Goal: Transaction & Acquisition: Purchase product/service

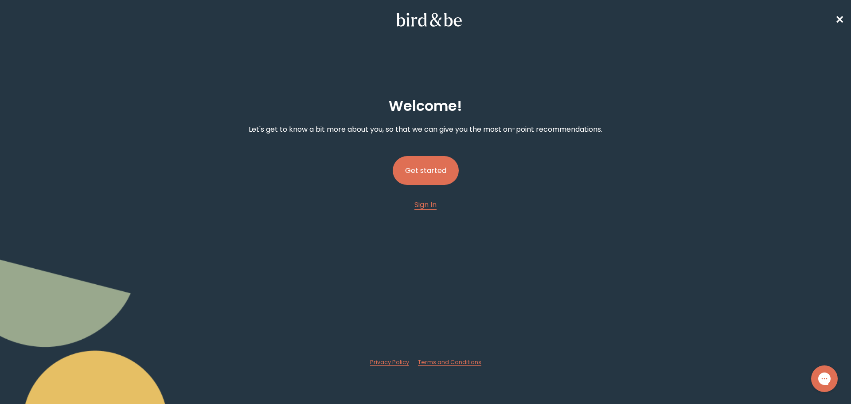
click at [411, 164] on button "Get started" at bounding box center [426, 170] width 66 height 29
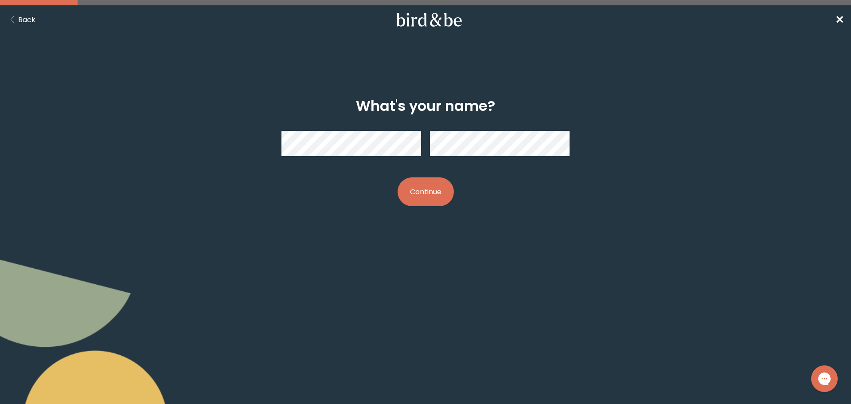
click at [419, 189] on button "Continue" at bounding box center [426, 191] width 56 height 29
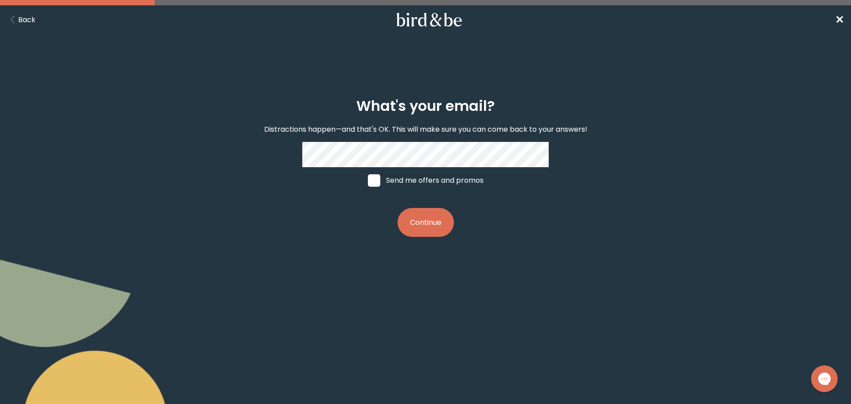
click at [411, 216] on button "Continue" at bounding box center [426, 222] width 56 height 29
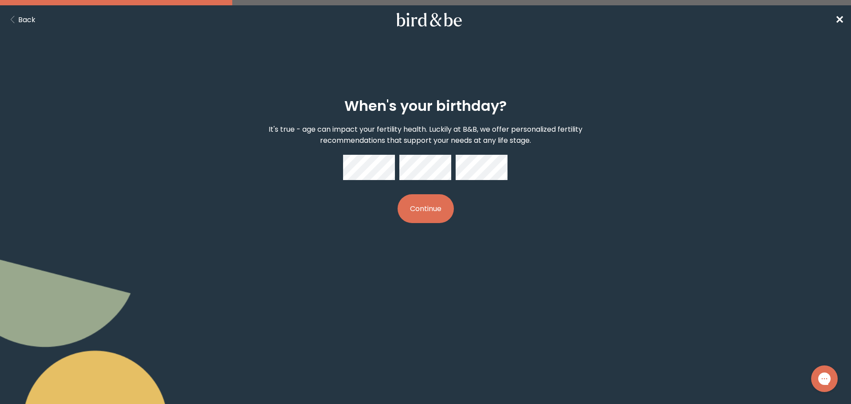
click at [419, 215] on button "Continue" at bounding box center [426, 208] width 56 height 29
click at [20, 16] on button "Back" at bounding box center [21, 19] width 28 height 11
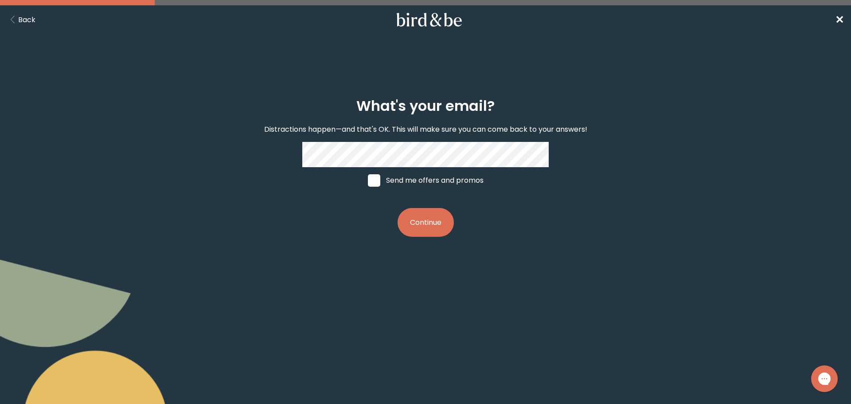
click at [19, 20] on button "Back" at bounding box center [21, 19] width 28 height 11
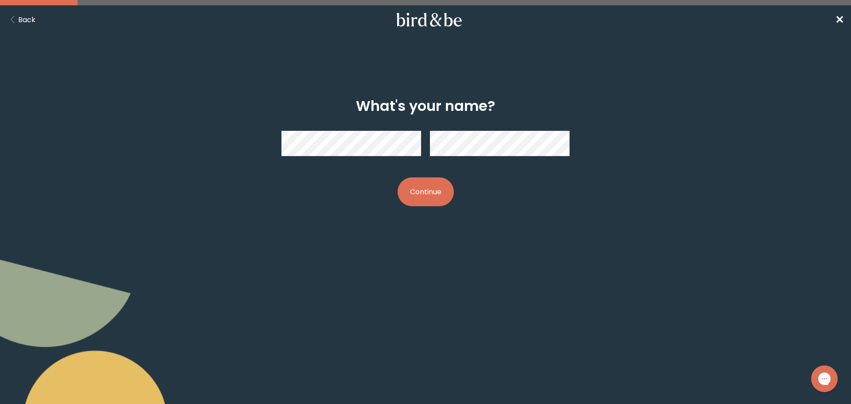
click at [19, 20] on button "Back" at bounding box center [21, 19] width 28 height 11
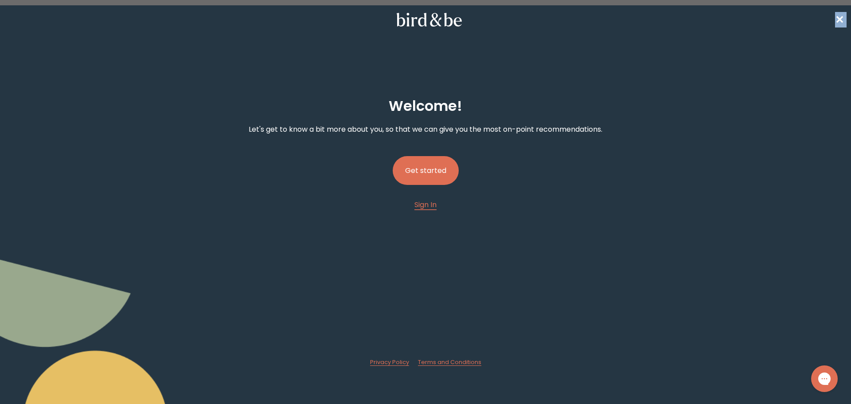
click at [19, 20] on nav "✕" at bounding box center [425, 19] width 851 height 28
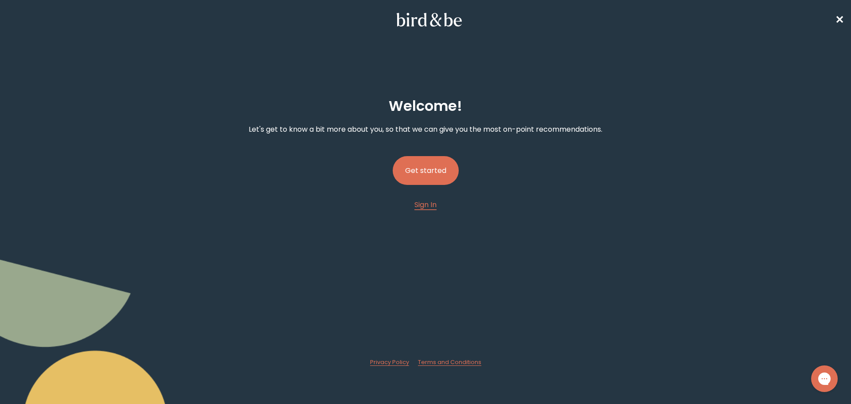
click at [439, 170] on button "Get started" at bounding box center [426, 170] width 66 height 29
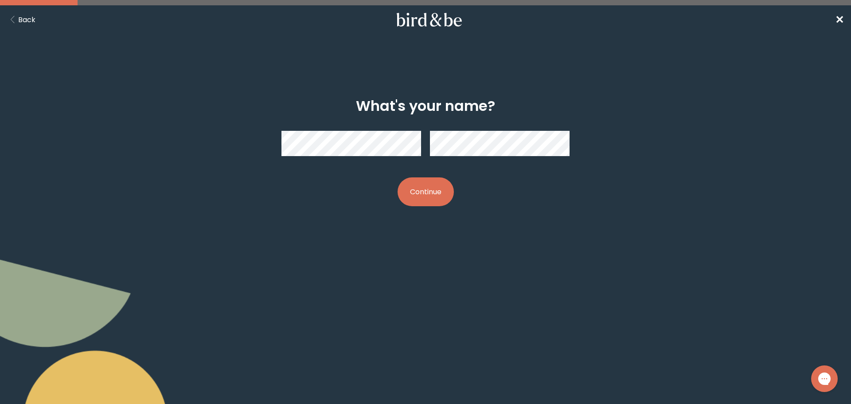
click at [430, 193] on button "Continue" at bounding box center [426, 191] width 56 height 29
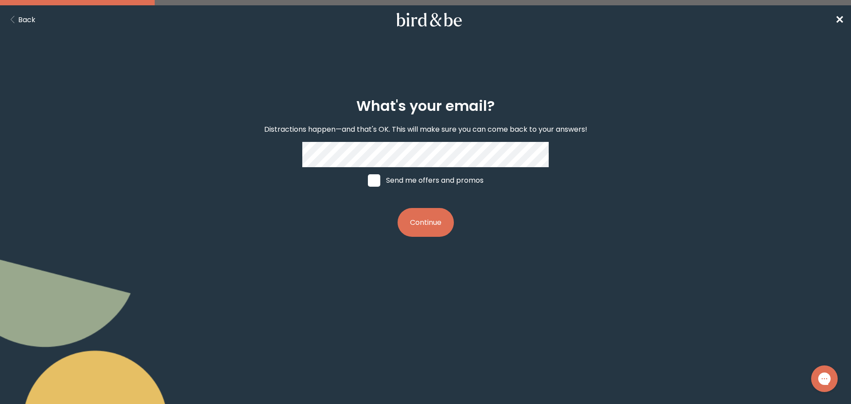
click at [418, 224] on button "Continue" at bounding box center [426, 222] width 56 height 29
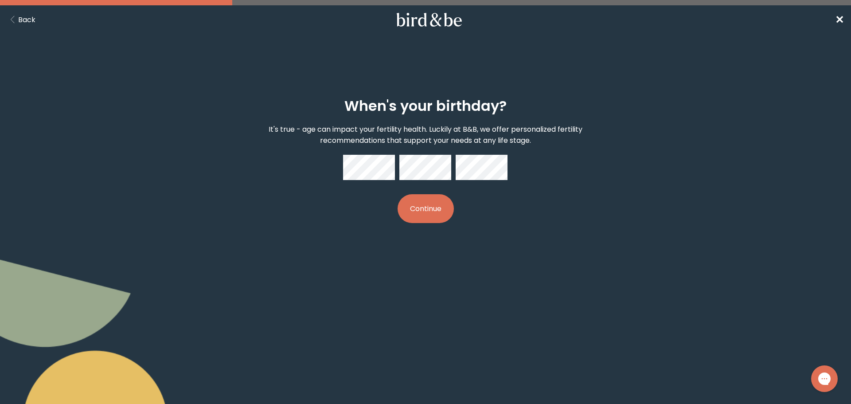
click at [441, 202] on button "Continue" at bounding box center [426, 208] width 56 height 29
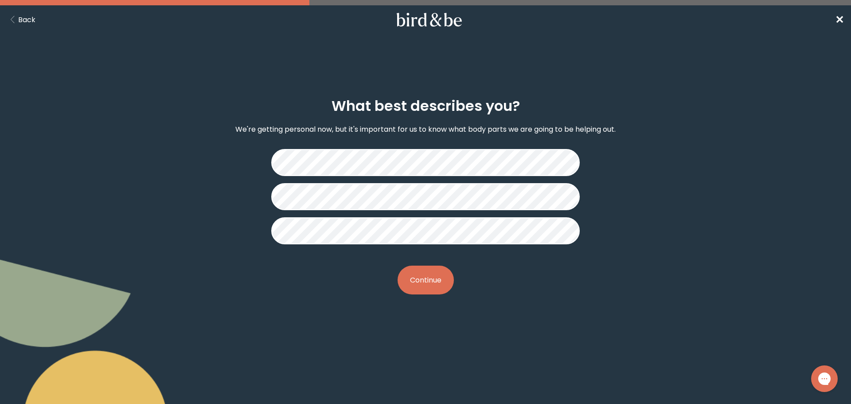
click at [438, 286] on button "Continue" at bounding box center [426, 280] width 56 height 29
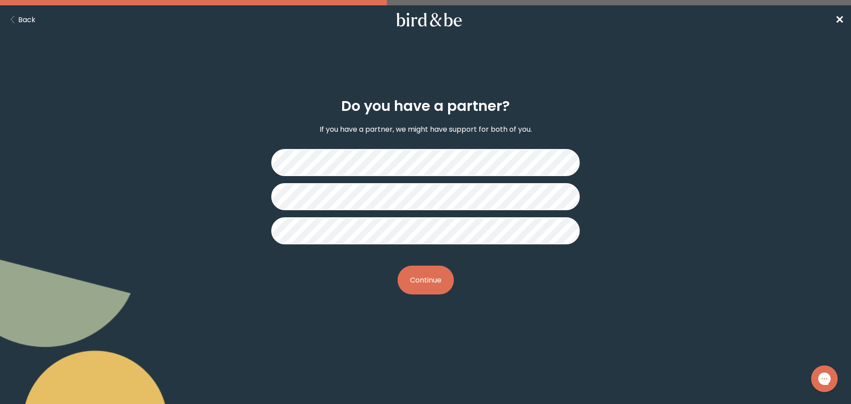
click at [431, 284] on button "Continue" at bounding box center [426, 280] width 56 height 29
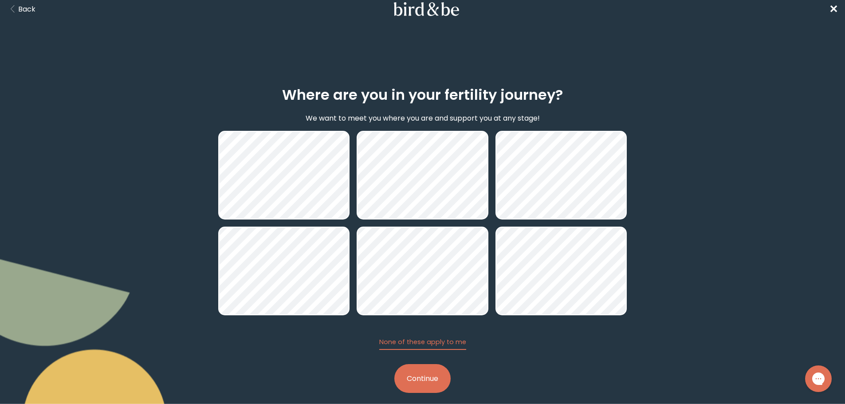
scroll to position [21, 0]
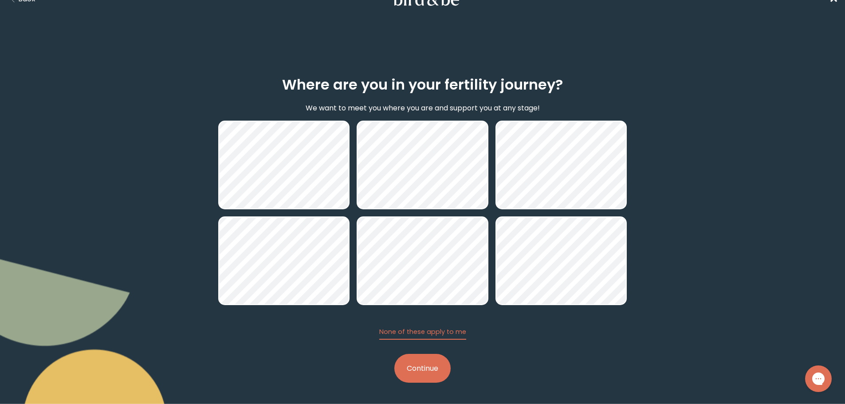
click at [431, 369] on button "Continue" at bounding box center [422, 368] width 56 height 29
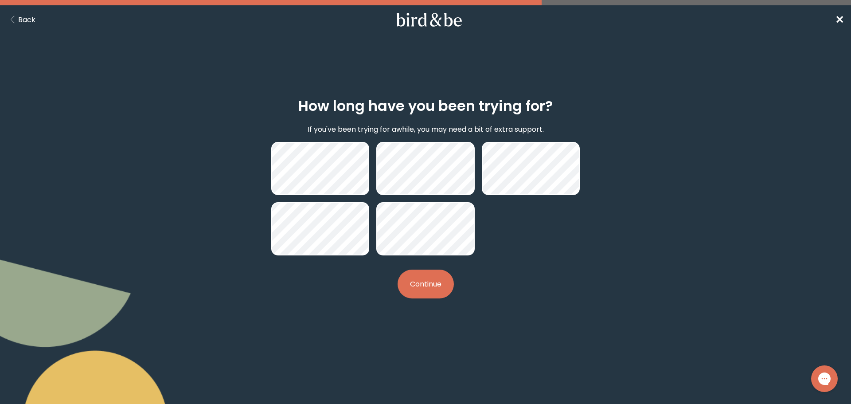
click at [439, 292] on button "Continue" at bounding box center [426, 284] width 56 height 29
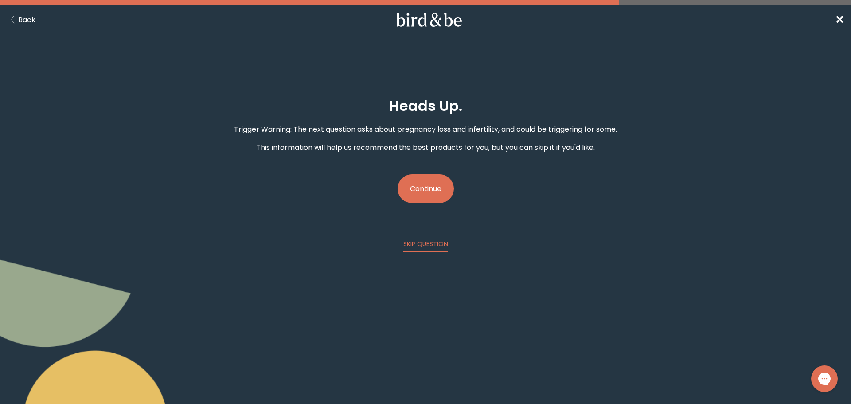
click at [416, 185] on button "Continue" at bounding box center [426, 188] width 56 height 29
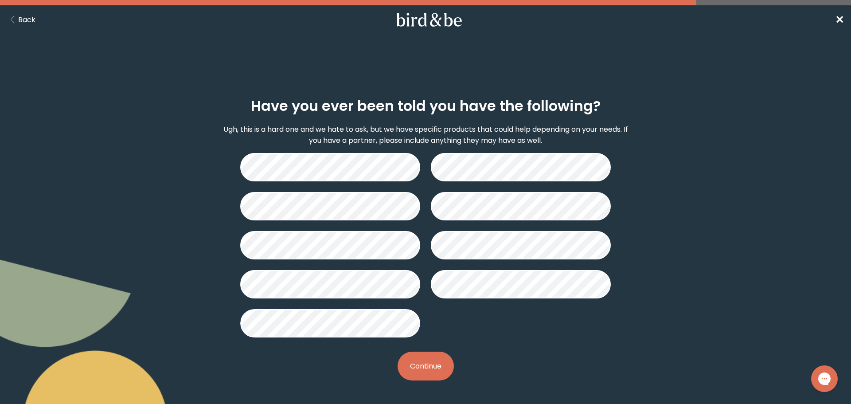
click at [428, 371] on button "Continue" at bounding box center [426, 366] width 56 height 29
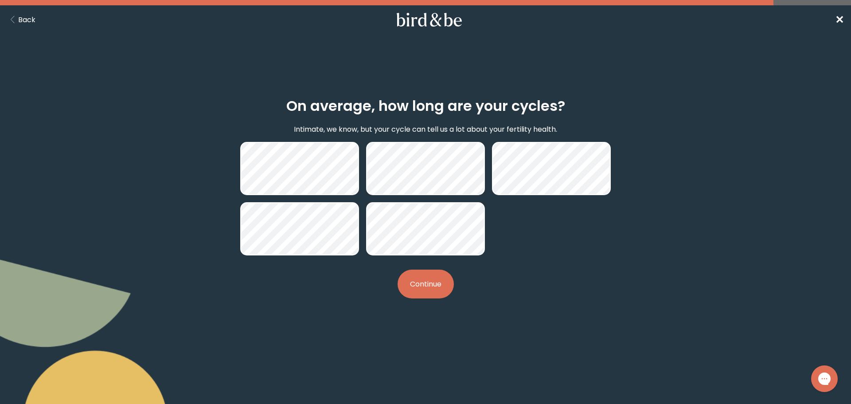
click at [437, 282] on button "Continue" at bounding box center [426, 284] width 56 height 29
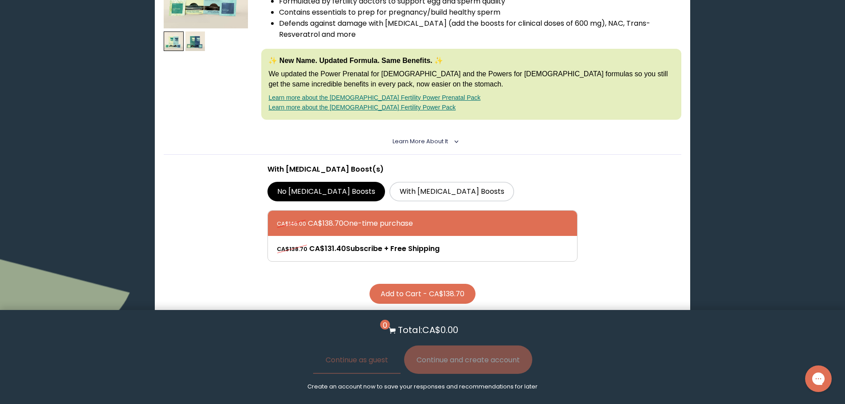
scroll to position [222, 0]
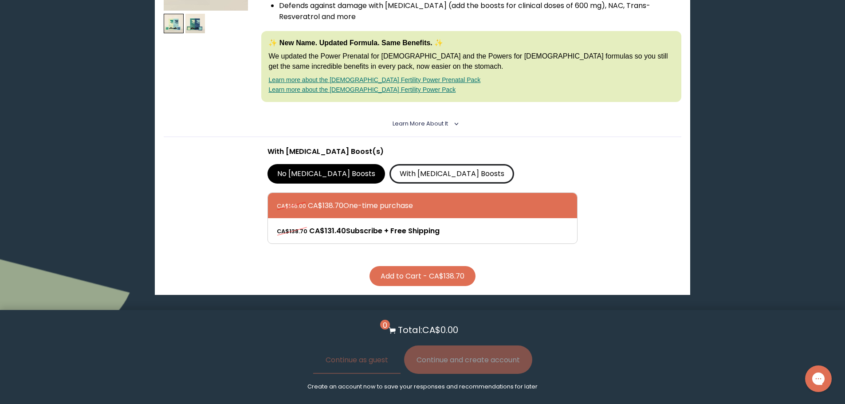
click at [389, 177] on label "With [MEDICAL_DATA] Boosts" at bounding box center [451, 174] width 125 height 20
click at [0, 0] on input "With [MEDICAL_DATA] Boosts" at bounding box center [0, 0] width 0 height 0
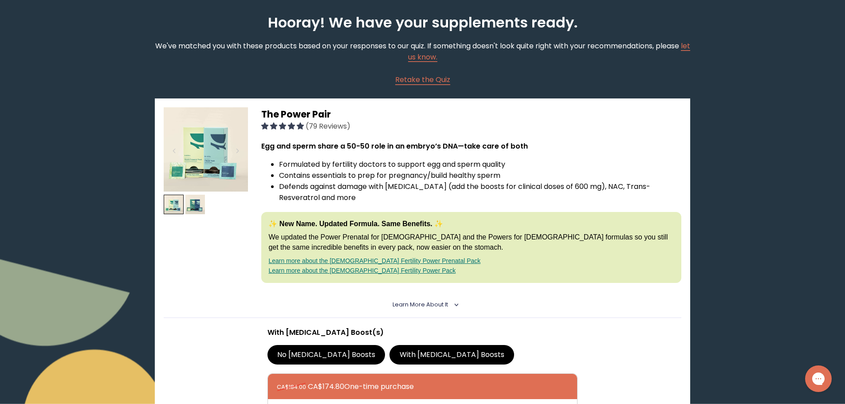
scroll to position [0, 0]
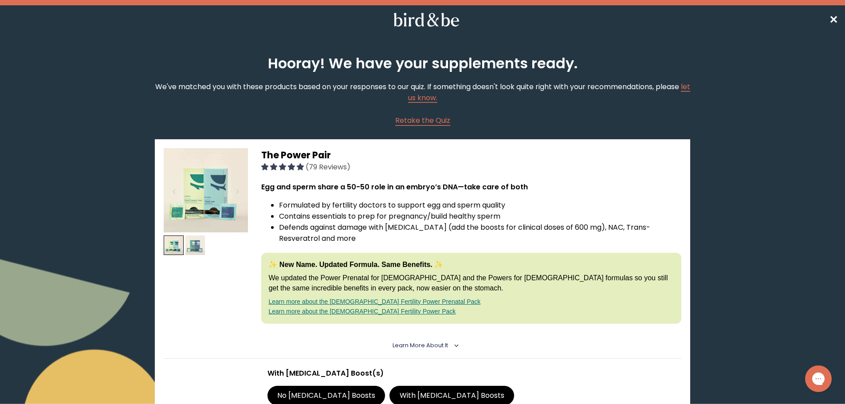
click at [199, 249] on img at bounding box center [195, 245] width 20 height 20
click at [170, 245] on img at bounding box center [174, 245] width 20 height 20
click at [442, 346] on span "Learn More About it" at bounding box center [419, 345] width 55 height 8
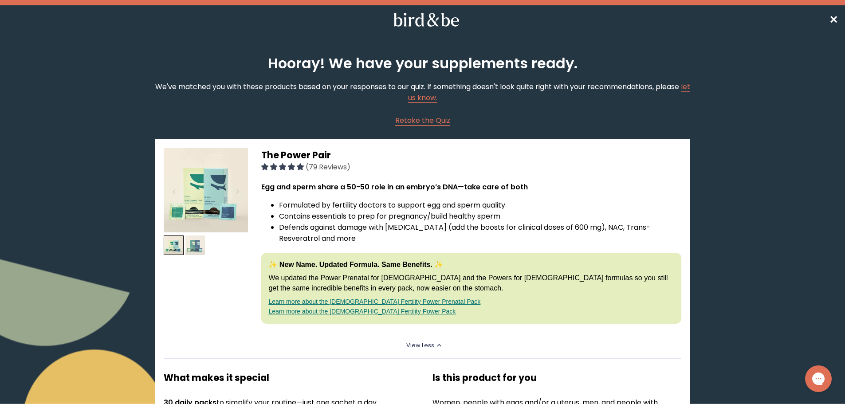
click at [196, 239] on img at bounding box center [195, 245] width 20 height 20
click at [174, 241] on img at bounding box center [174, 245] width 20 height 20
click at [171, 245] on img at bounding box center [174, 245] width 20 height 20
click at [192, 246] on img at bounding box center [195, 245] width 20 height 20
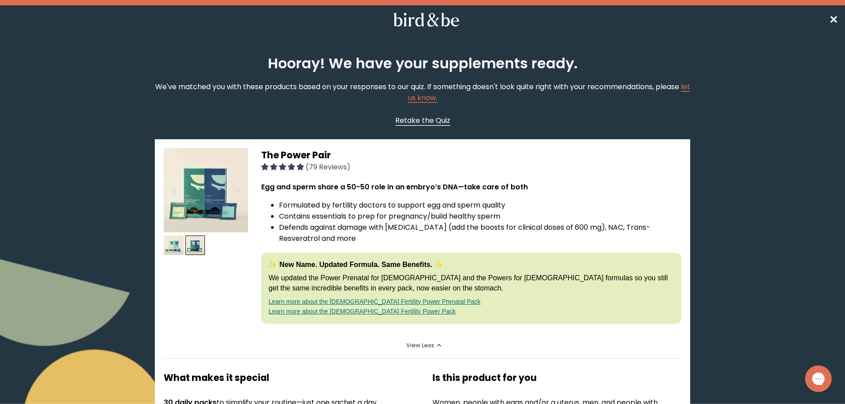
click at [419, 123] on span "Retake the Quiz" at bounding box center [422, 120] width 55 height 10
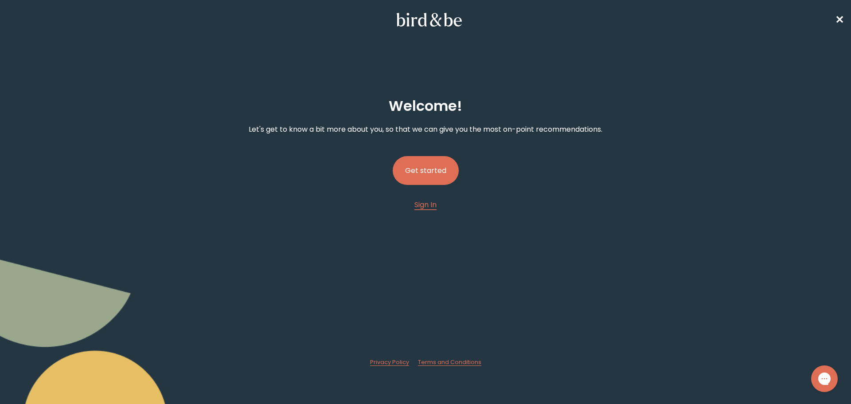
click at [438, 172] on button "Get started" at bounding box center [426, 170] width 66 height 29
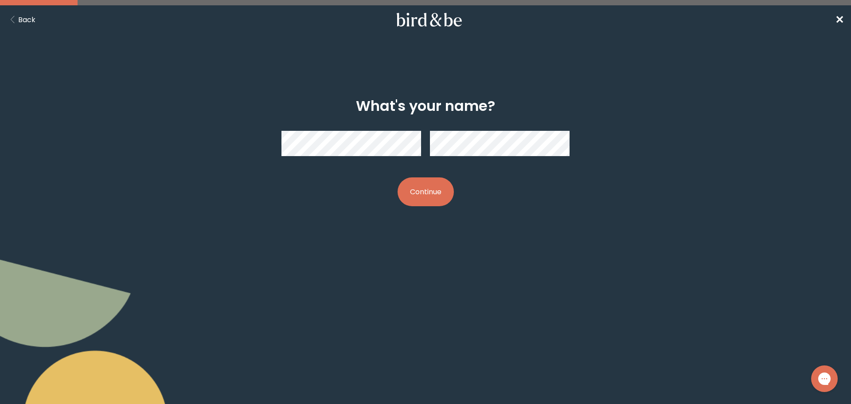
click at [439, 192] on button "Continue" at bounding box center [426, 191] width 56 height 29
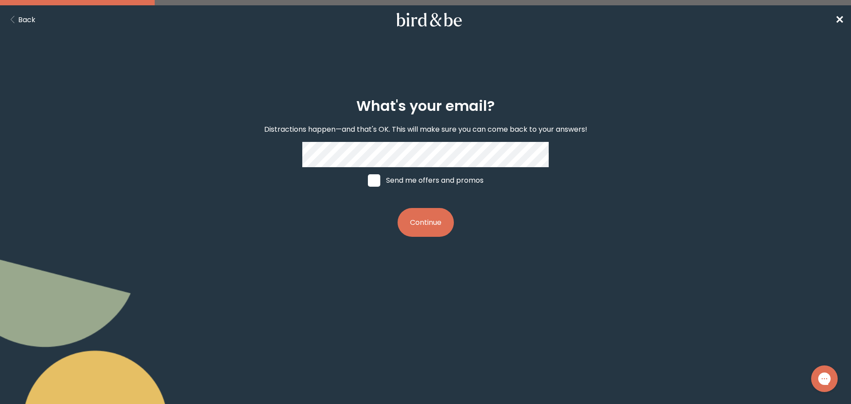
click at [440, 223] on button "Continue" at bounding box center [426, 222] width 56 height 29
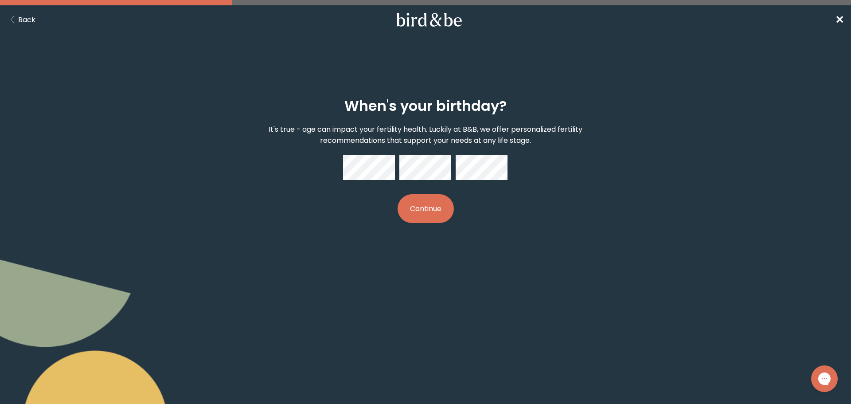
click at [439, 212] on button "Continue" at bounding box center [426, 208] width 56 height 29
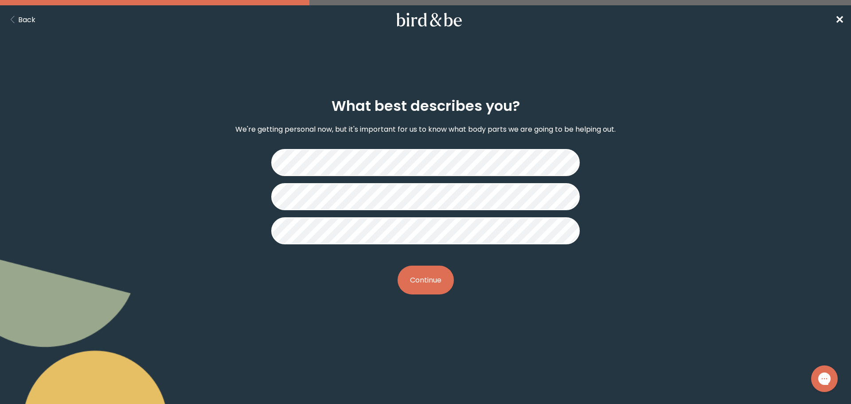
drag, startPoint x: 445, startPoint y: 260, endPoint x: 443, endPoint y: 269, distance: 8.7
click at [444, 263] on div "What best describes you? We're getting personal now, but it's important for us …" at bounding box center [425, 195] width 411 height 225
click at [440, 276] on button "Continue" at bounding box center [426, 280] width 56 height 29
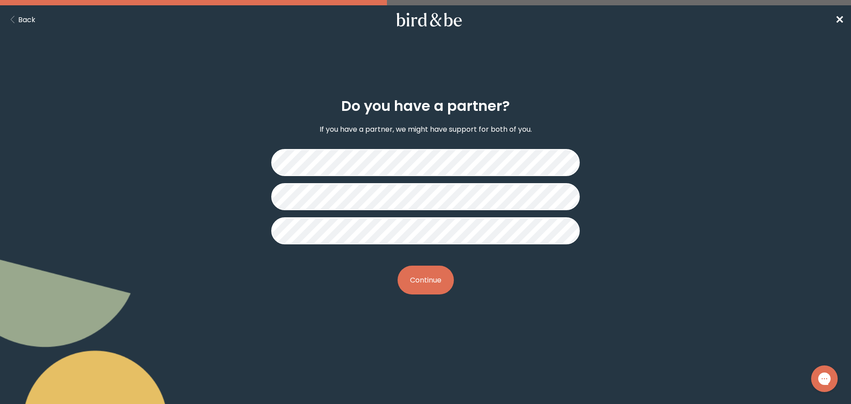
click at [423, 281] on button "Continue" at bounding box center [426, 280] width 56 height 29
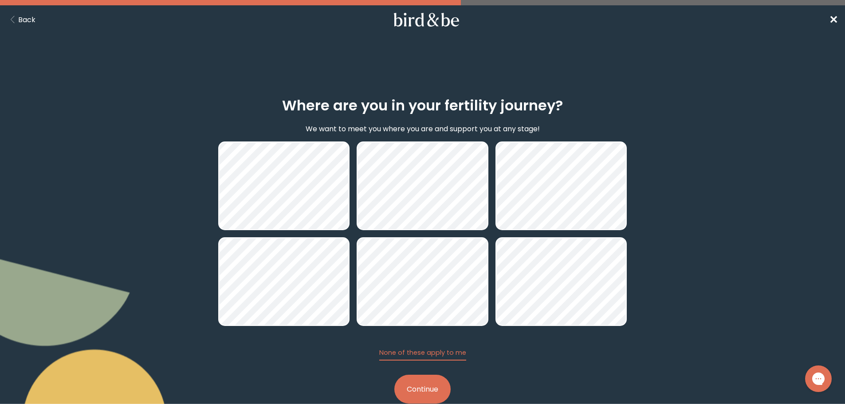
click at [425, 388] on button "Continue" at bounding box center [422, 389] width 56 height 29
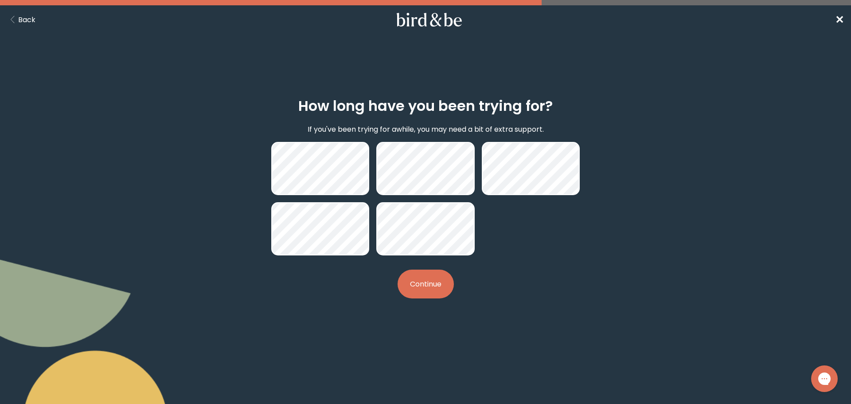
click at [426, 289] on button "Continue" at bounding box center [426, 284] width 56 height 29
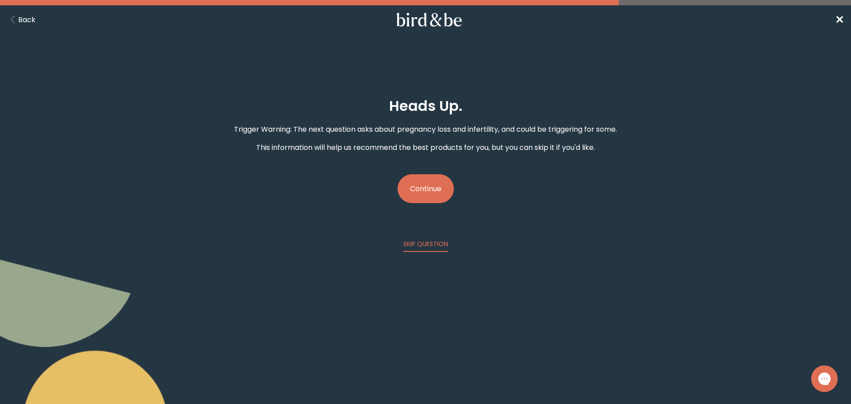
click at [29, 16] on button "Back" at bounding box center [21, 19] width 28 height 11
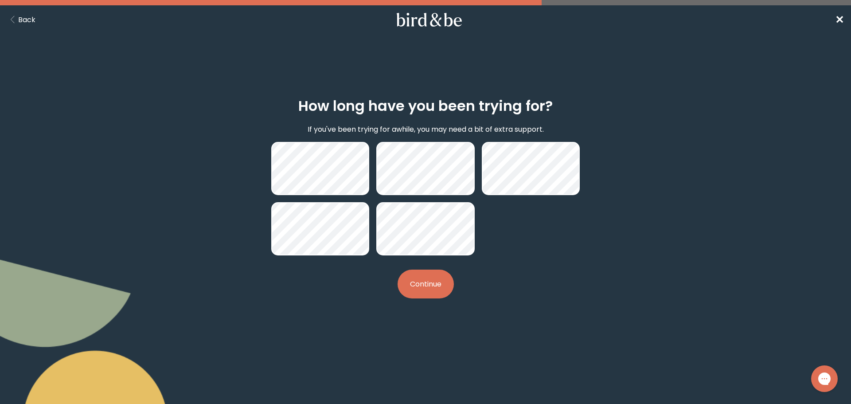
click at [427, 286] on button "Continue" at bounding box center [426, 284] width 56 height 29
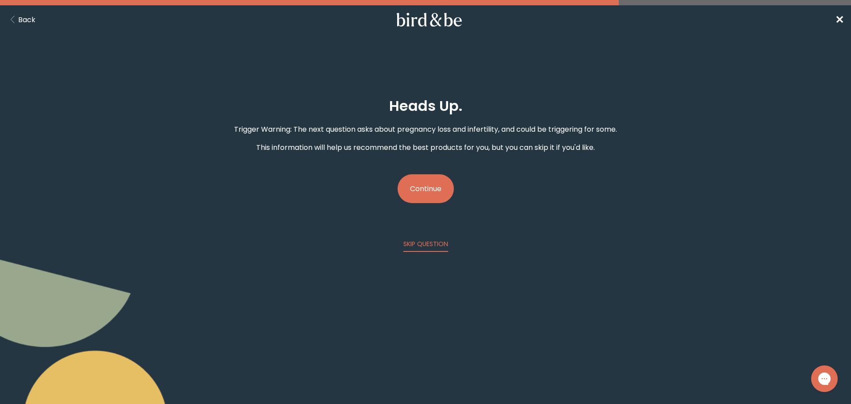
click at [424, 184] on button "Continue" at bounding box center [426, 188] width 56 height 29
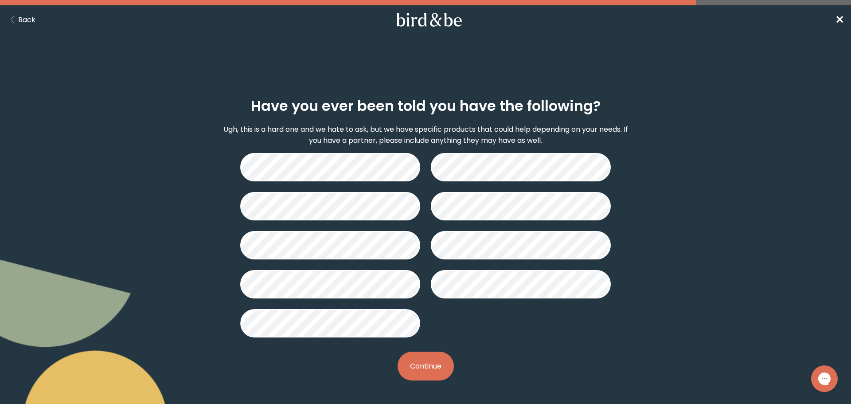
click at [438, 370] on button "Continue" at bounding box center [426, 366] width 56 height 29
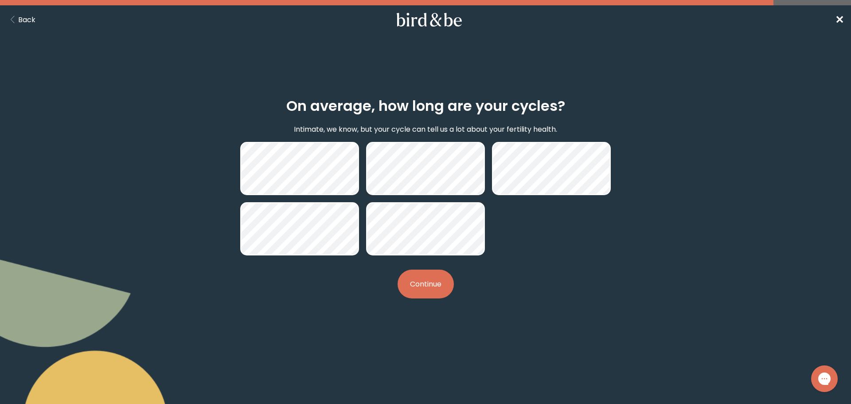
click at [423, 294] on button "Continue" at bounding box center [426, 284] width 56 height 29
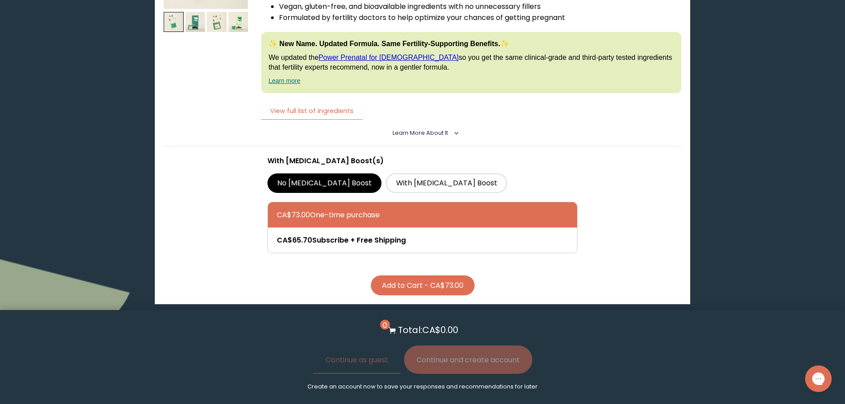
scroll to position [1375, 0]
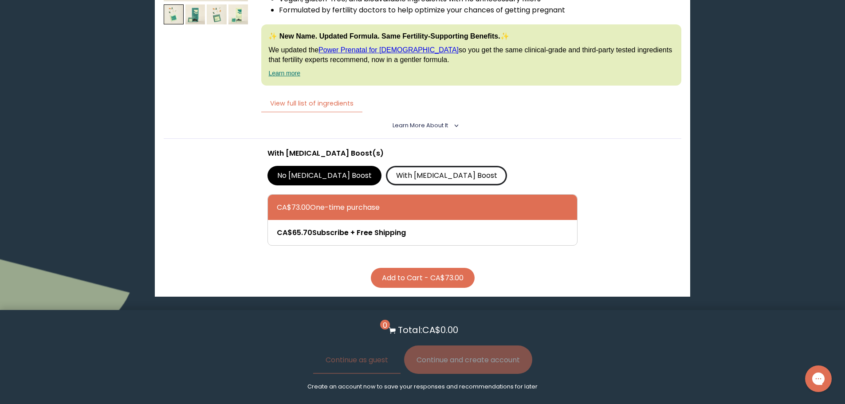
click at [389, 176] on label "With [MEDICAL_DATA] Boost" at bounding box center [446, 176] width 121 height 20
click at [0, 0] on input "With [MEDICAL_DATA] Boost" at bounding box center [0, 0] width 0 height 0
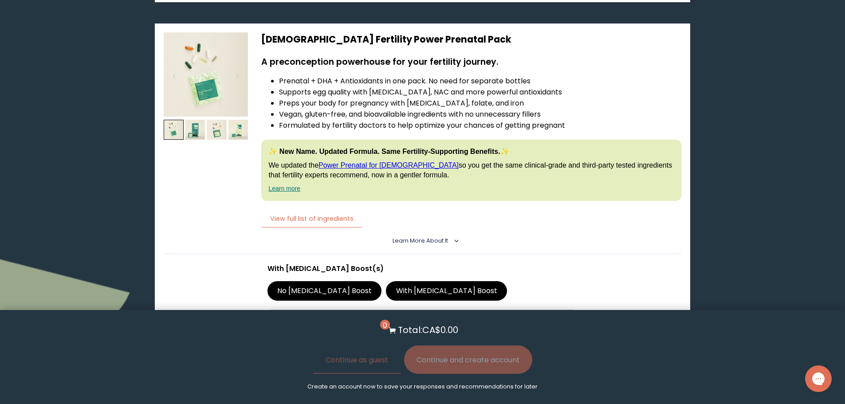
scroll to position [1403, 0]
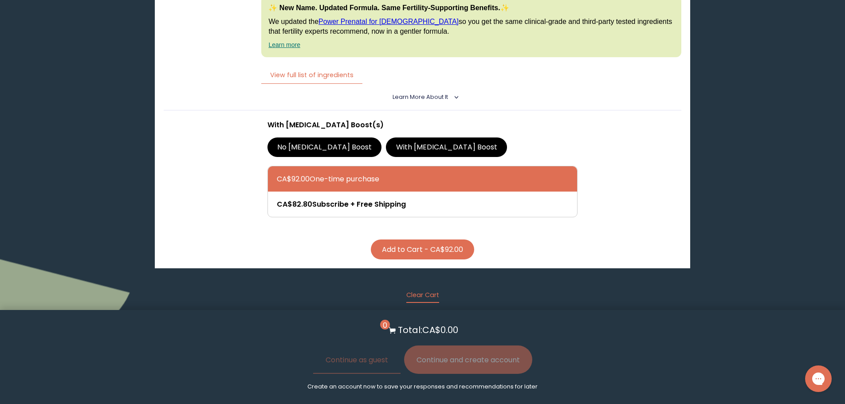
click at [428, 253] on button "Add to Cart - CA$92.00" at bounding box center [422, 249] width 103 height 20
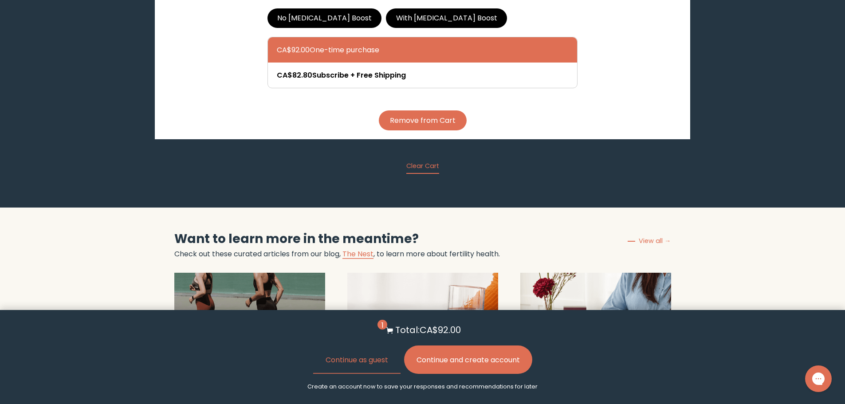
scroll to position [1536, 0]
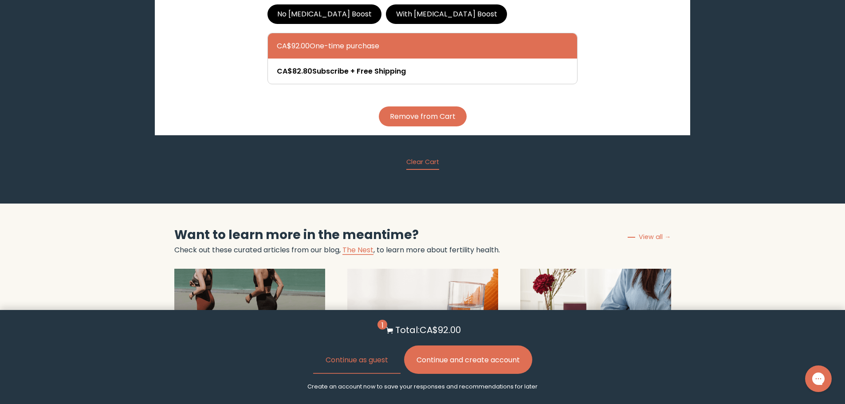
click at [471, 362] on button "Continue and create account" at bounding box center [468, 359] width 128 height 28
